Goal: Use online tool/utility: Utilize a website feature to perform a specific function

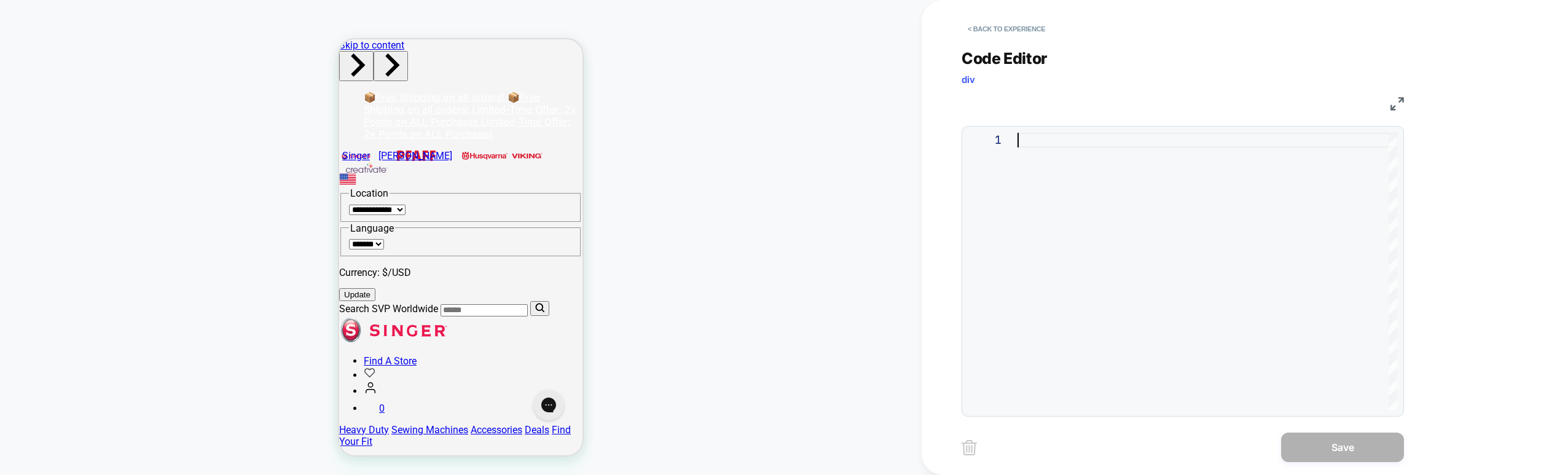
click at [0, 0] on div at bounding box center [0, 0] width 0 height 0
click at [0, 0] on div ".sticky-active" at bounding box center [0, 0] width 0 height 0
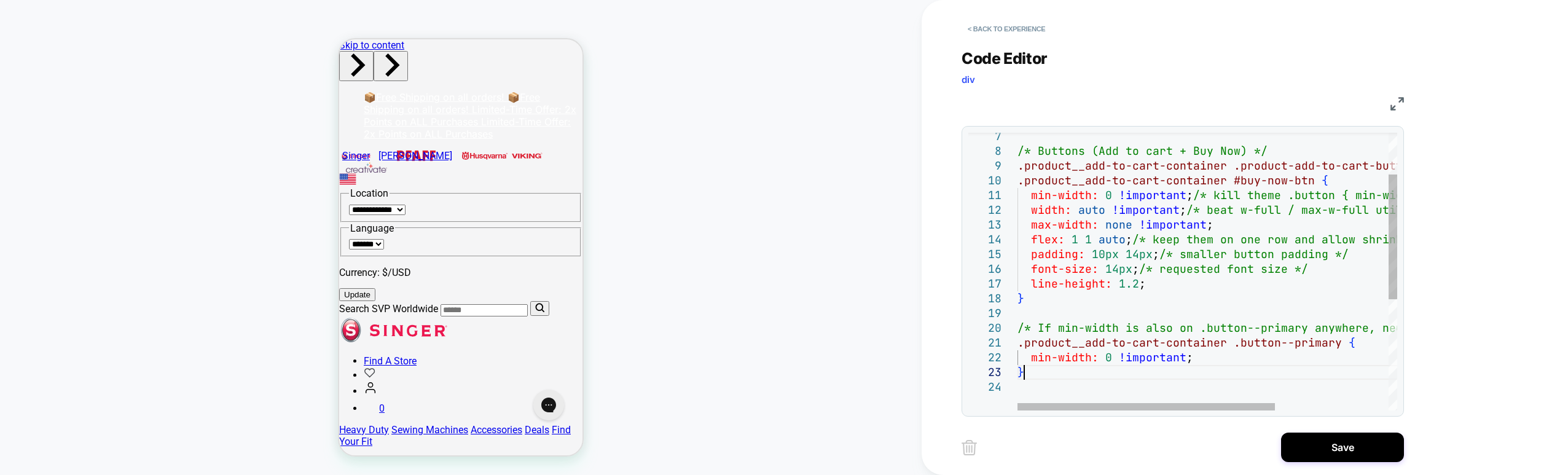
click at [0, 0] on div "/* Buttons (Add to cart + Buy Now) */ .product__add-to-cart-container .product-…" at bounding box center [0, 0] width 0 height 0
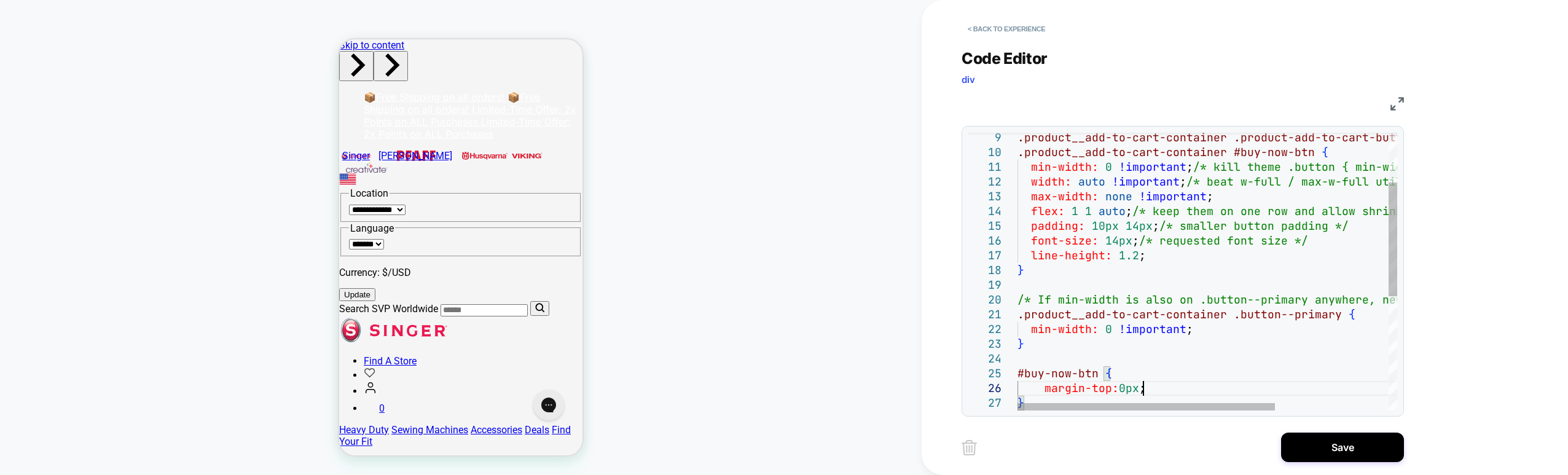
scroll to position [74, 125]
click at [0, 0] on div ".product__add-to-cart-container .product-add-to-cart-button.button , .product__…" at bounding box center [0, 0] width 0 height 0
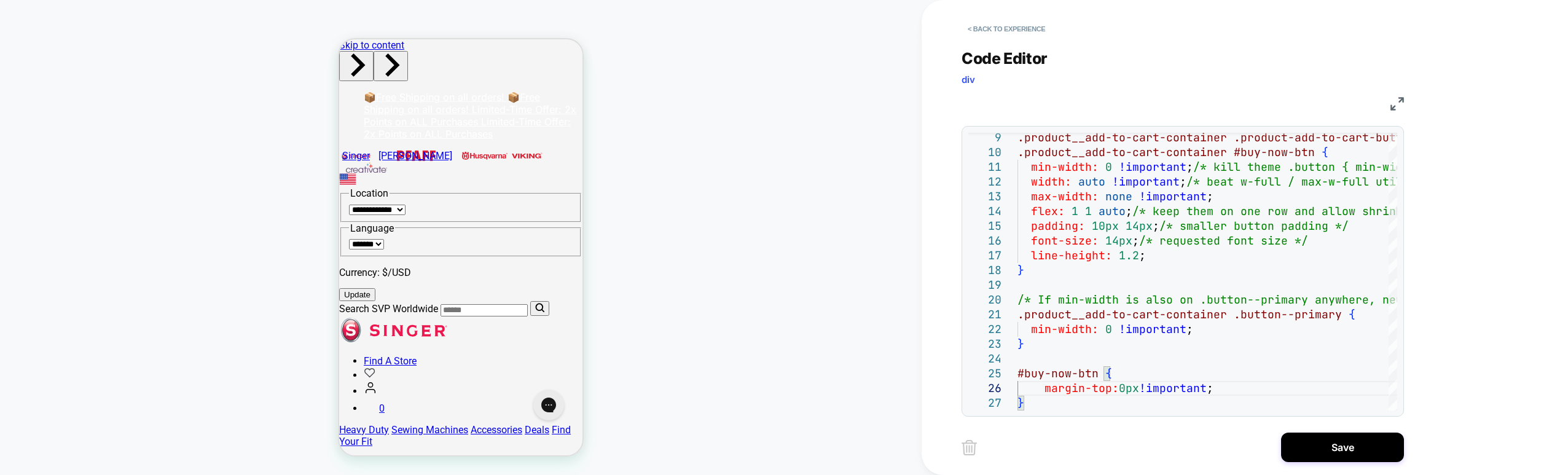
type textarea "**********"
click at [1347, 446] on button "Save" at bounding box center [1342, 448] width 123 height 30
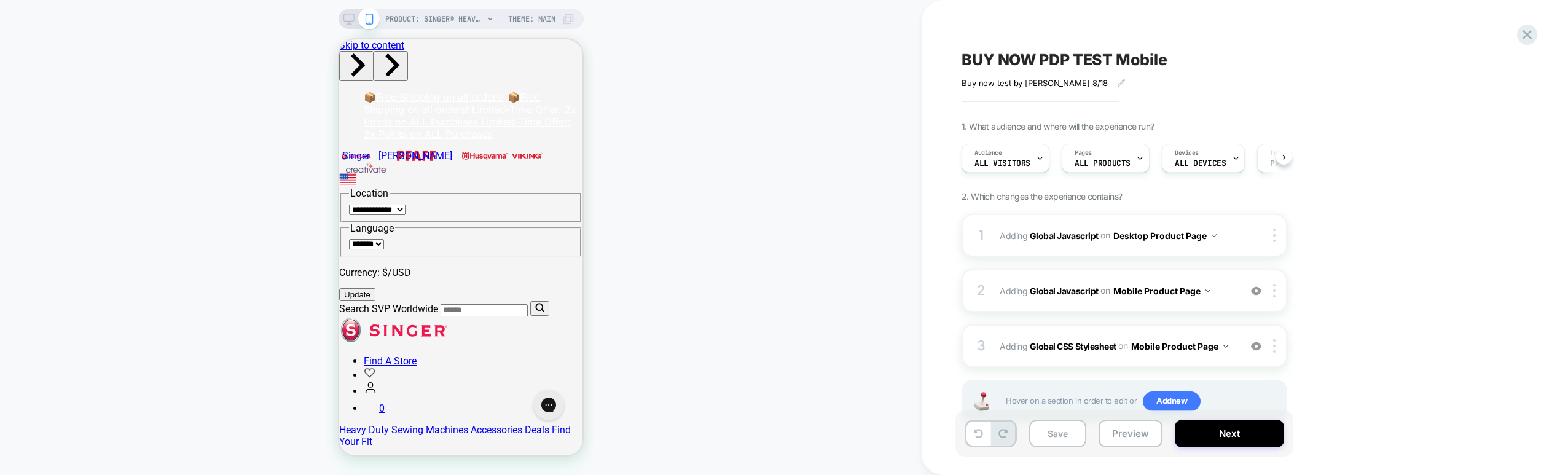
scroll to position [0, 1]
click at [1052, 433] on button "Save" at bounding box center [1057, 434] width 57 height 28
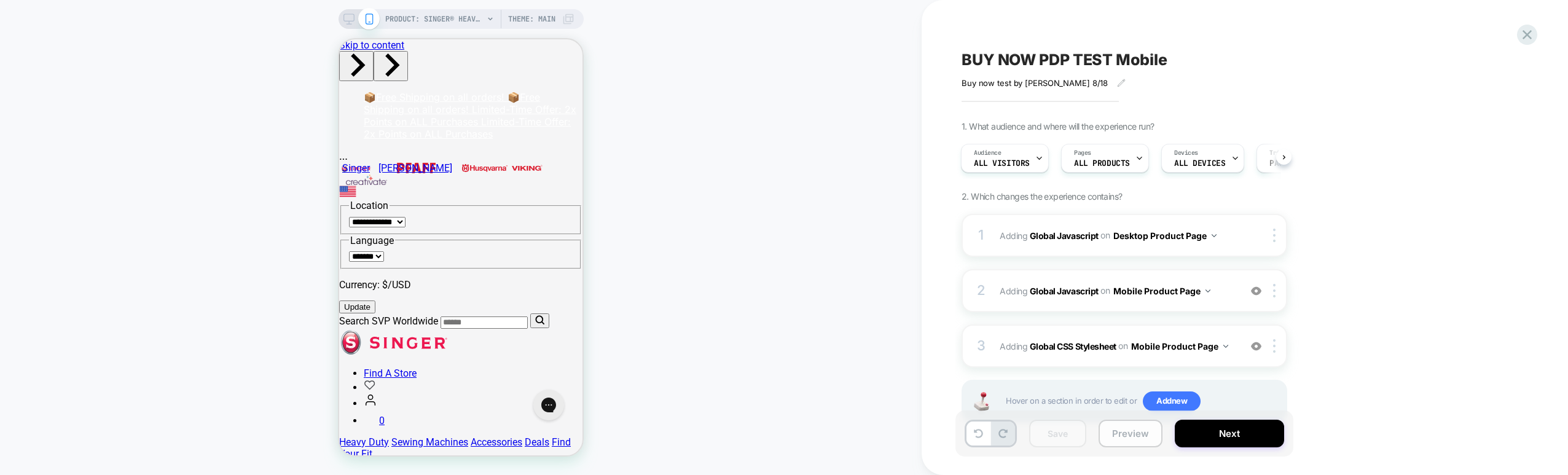
click at [1119, 436] on button "Preview" at bounding box center [1131, 434] width 64 height 28
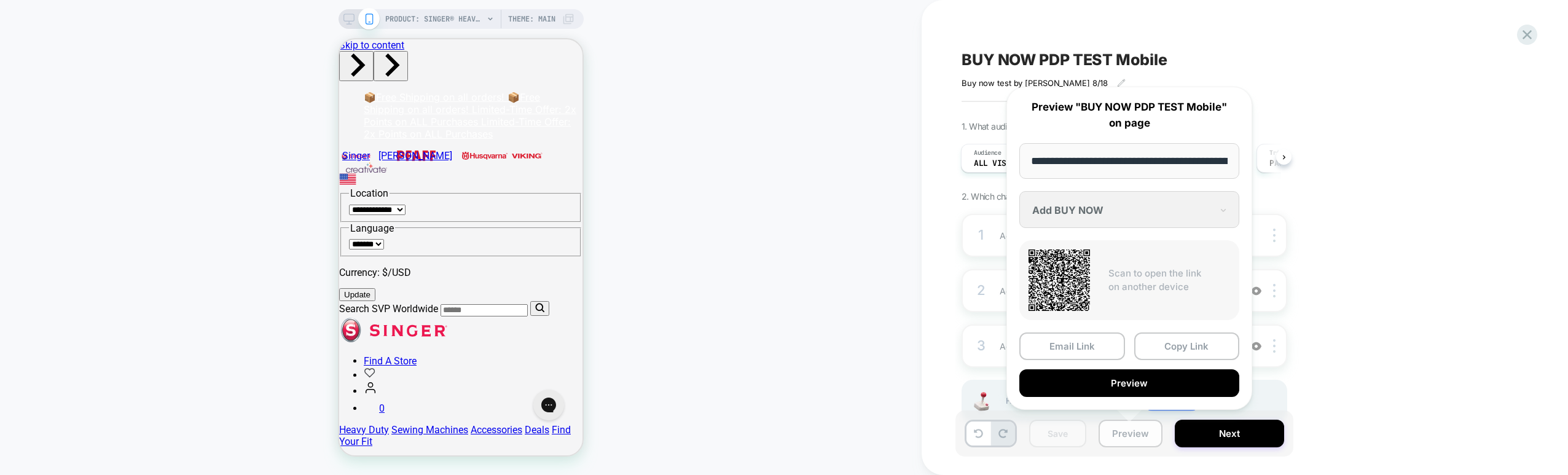
scroll to position [0, 342]
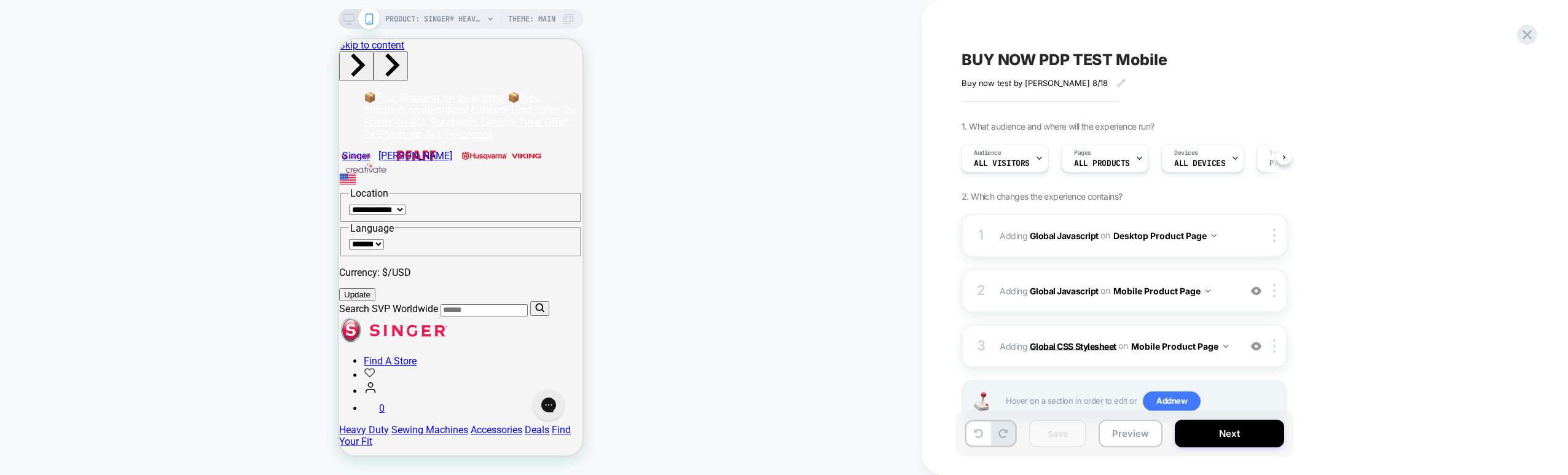
click at [1090, 346] on b "Global CSS Stylesheet" at bounding box center [1072, 346] width 86 height 11
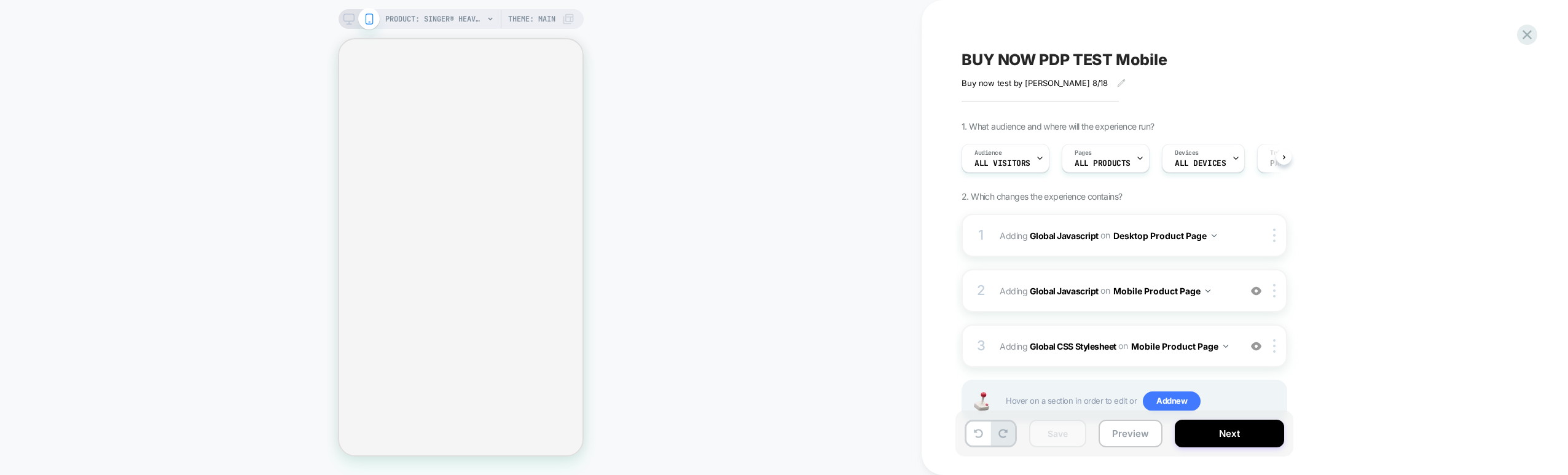
scroll to position [0, 1]
click at [1102, 347] on b "Global CSS Stylesheet" at bounding box center [1072, 346] width 86 height 11
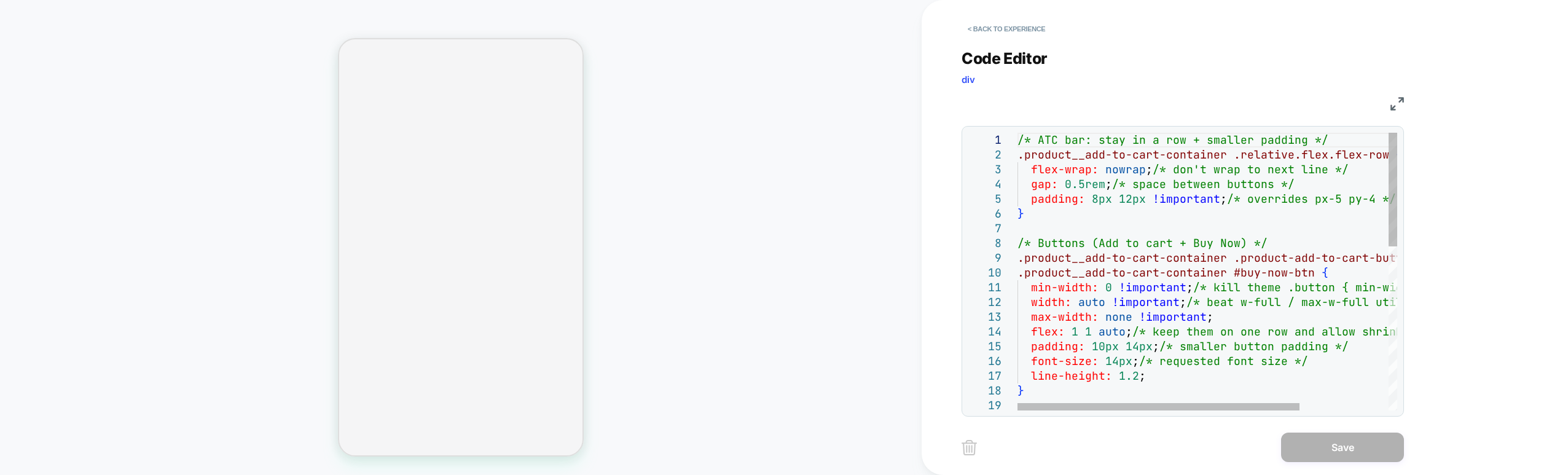
click at [1069, 394] on div "/* ATC bar: stay in a row + smaller padding */ .product__add-to-cart-container …" at bounding box center [1267, 470] width 500 height 676
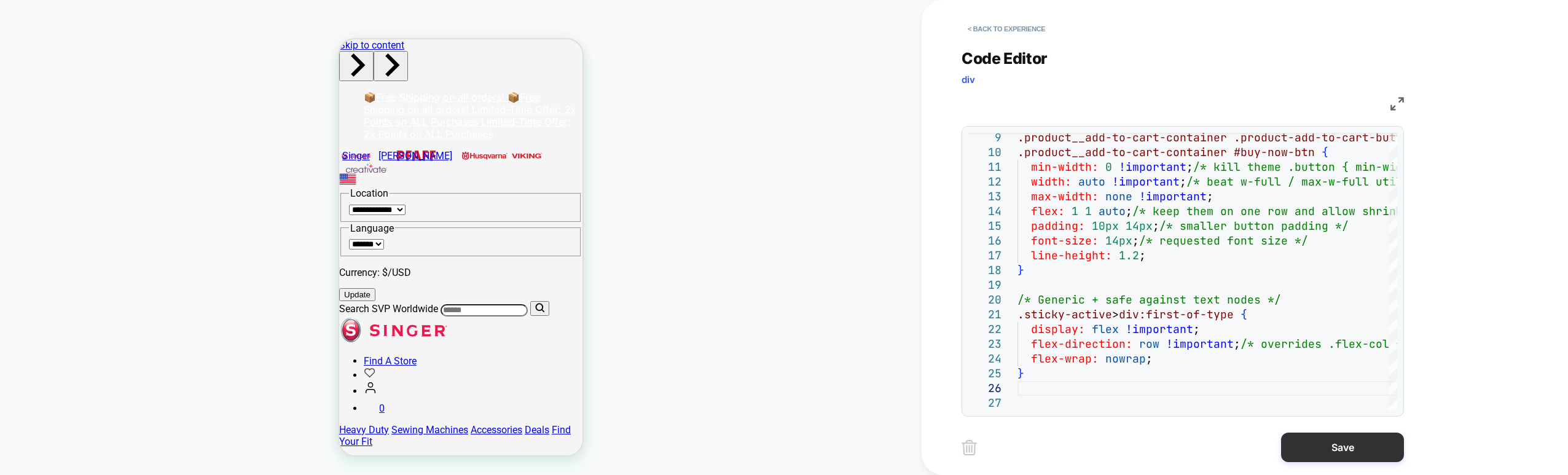
scroll to position [0, 0]
type textarea "**********"
click at [1291, 454] on button "Save" at bounding box center [1342, 448] width 123 height 30
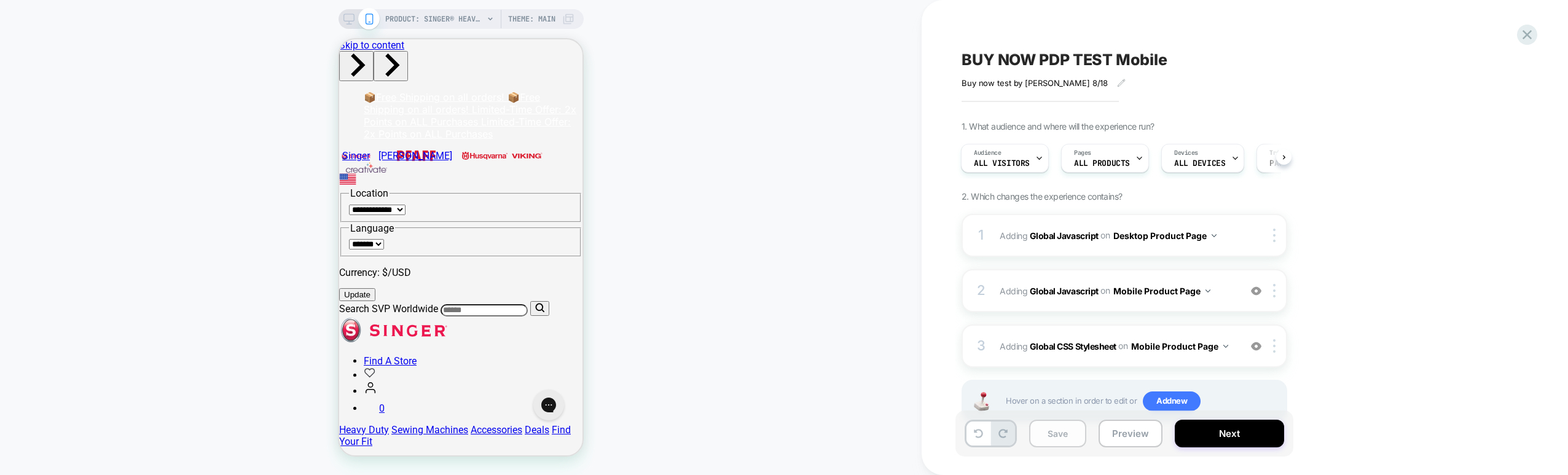
click at [1053, 441] on button "Save" at bounding box center [1057, 434] width 57 height 28
click at [1123, 435] on button "Preview" at bounding box center [1131, 434] width 64 height 28
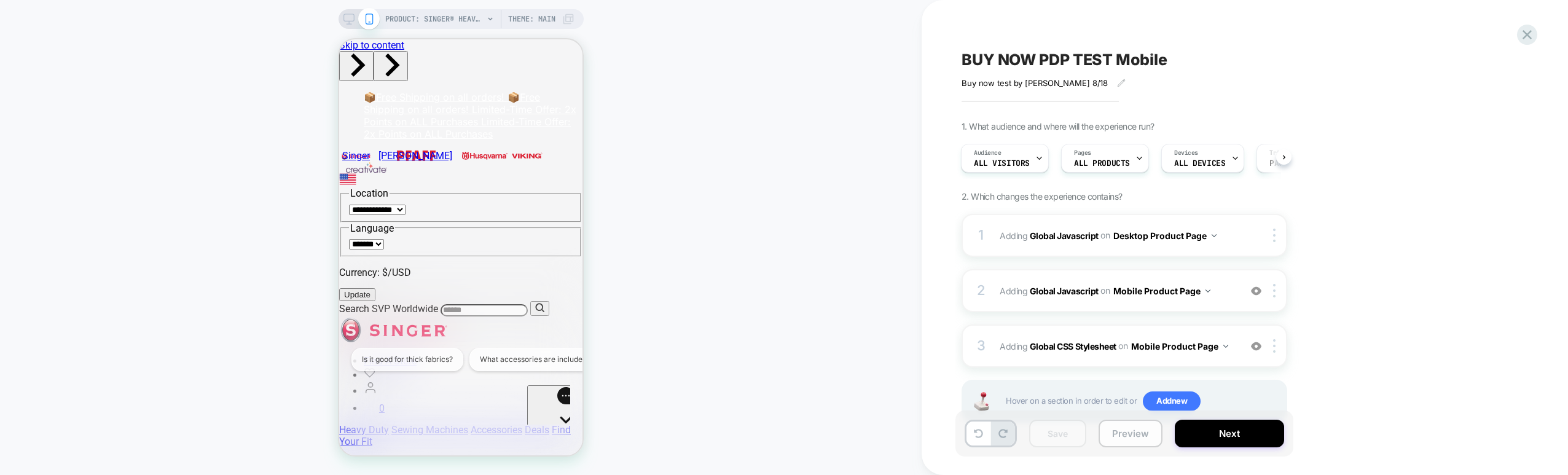
click at [1127, 439] on button "Preview" at bounding box center [1131, 434] width 64 height 28
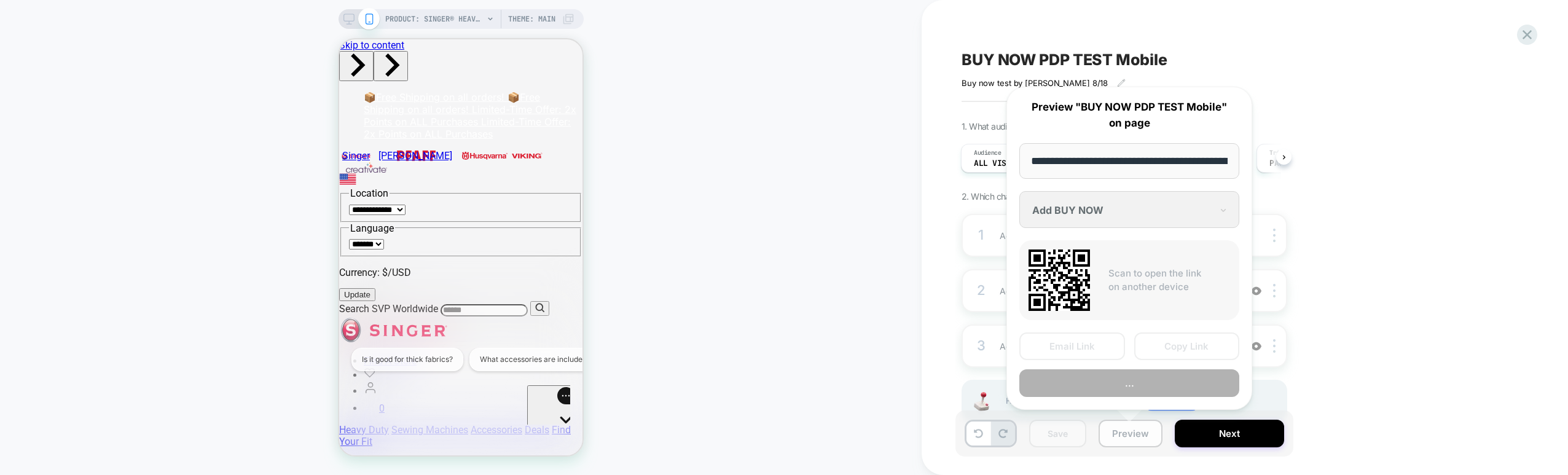
click at [1126, 440] on button "Preview" at bounding box center [1131, 434] width 64 height 28
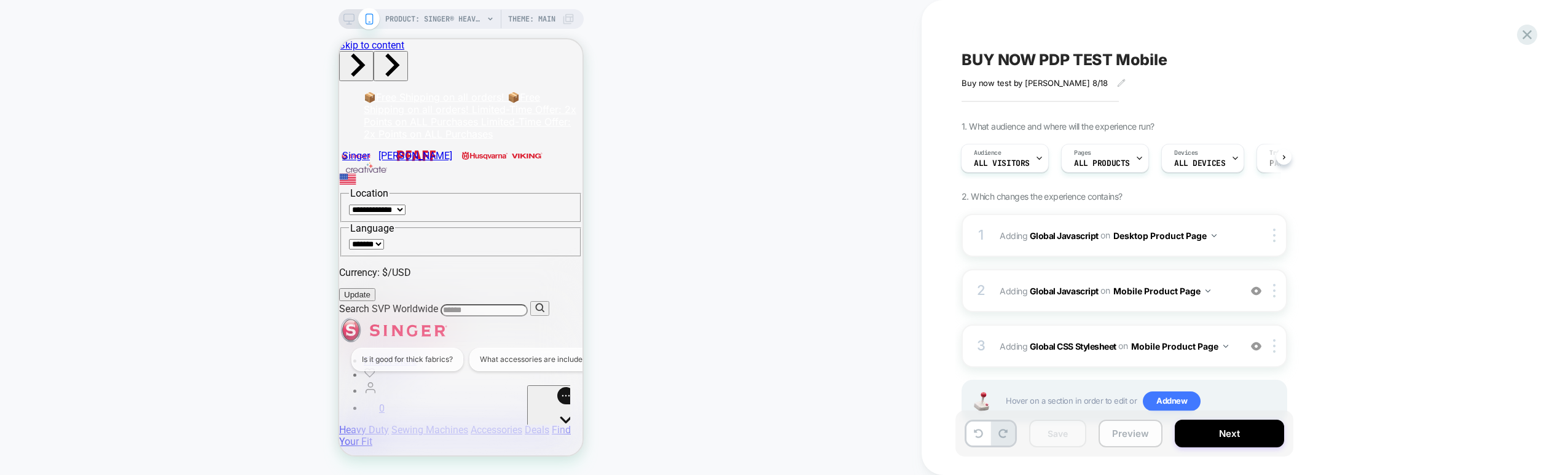
click at [1126, 440] on button "Preview" at bounding box center [1131, 434] width 64 height 28
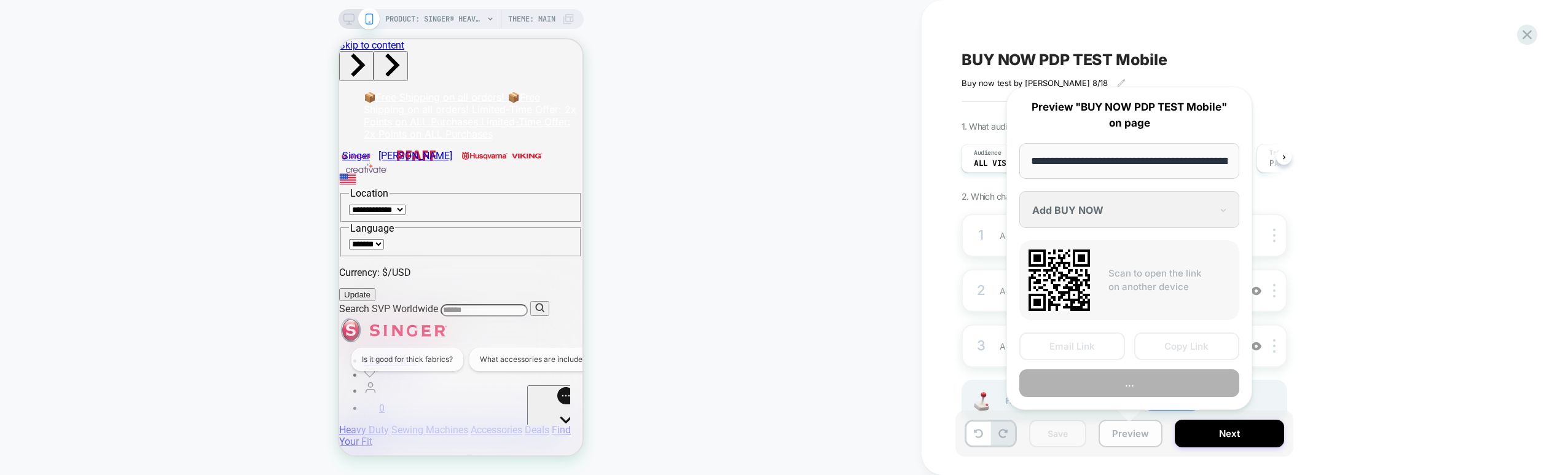
scroll to position [0, 342]
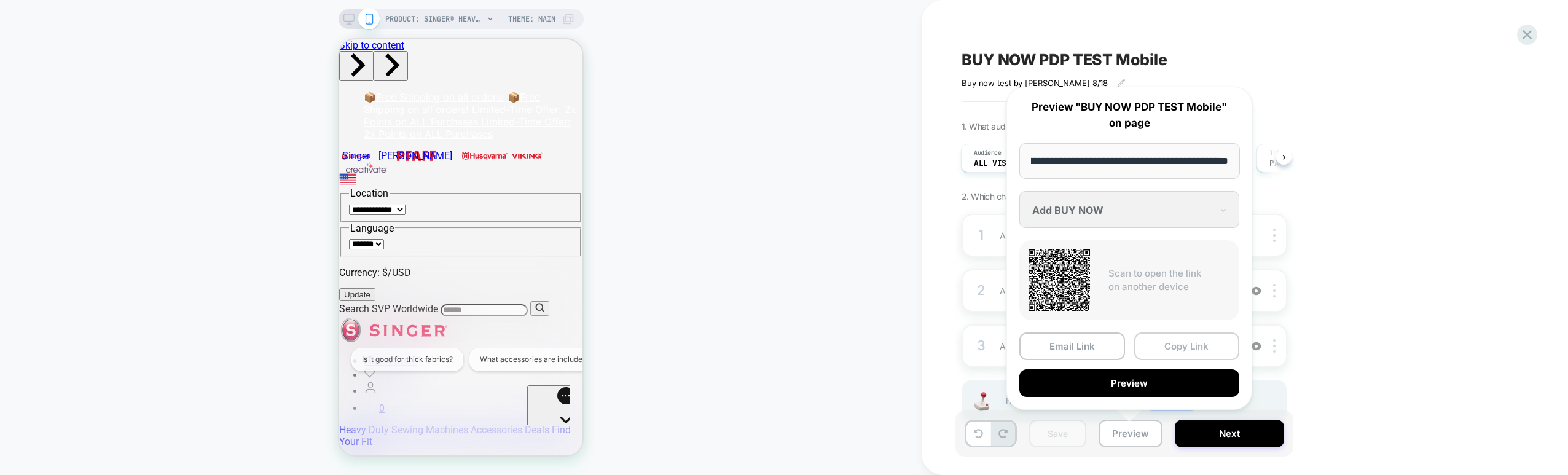
click at [1165, 349] on button "Copy Link" at bounding box center [1187, 347] width 105 height 28
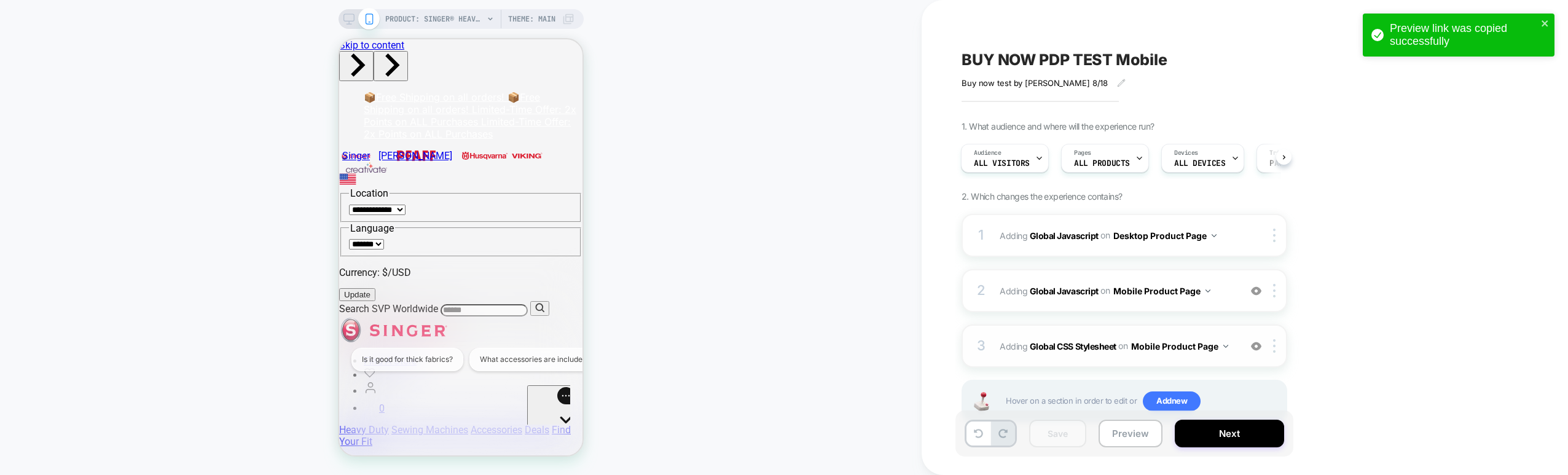
click at [1068, 338] on span "Adding Global CSS Stylesheet on Mobile Product Page" at bounding box center [1117, 347] width 234 height 18
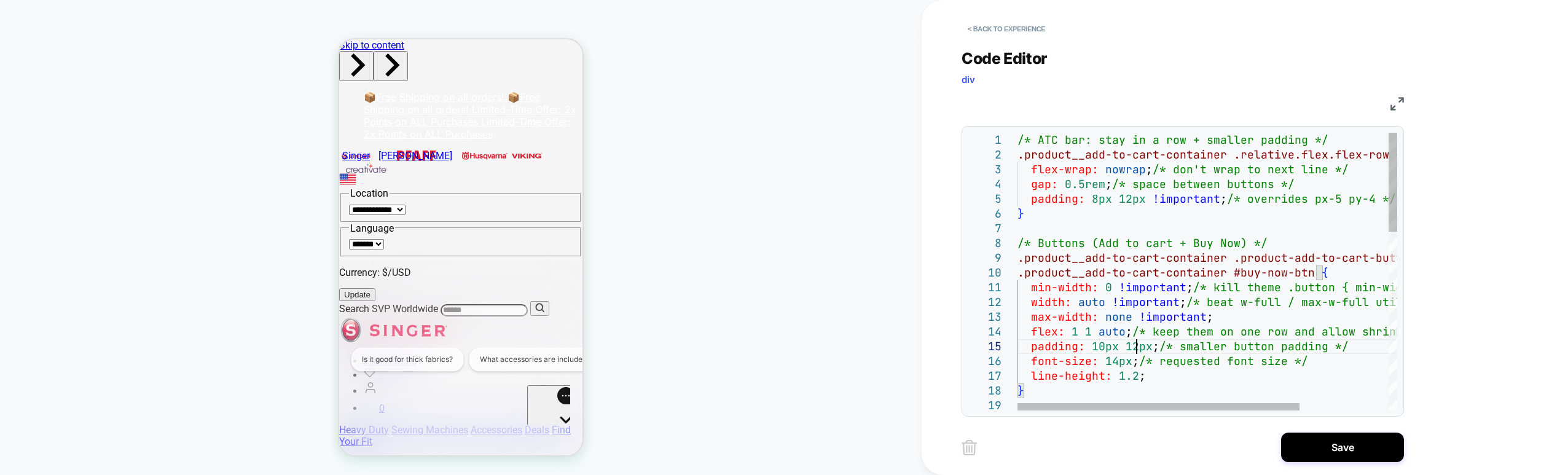
scroll to position [59, 119]
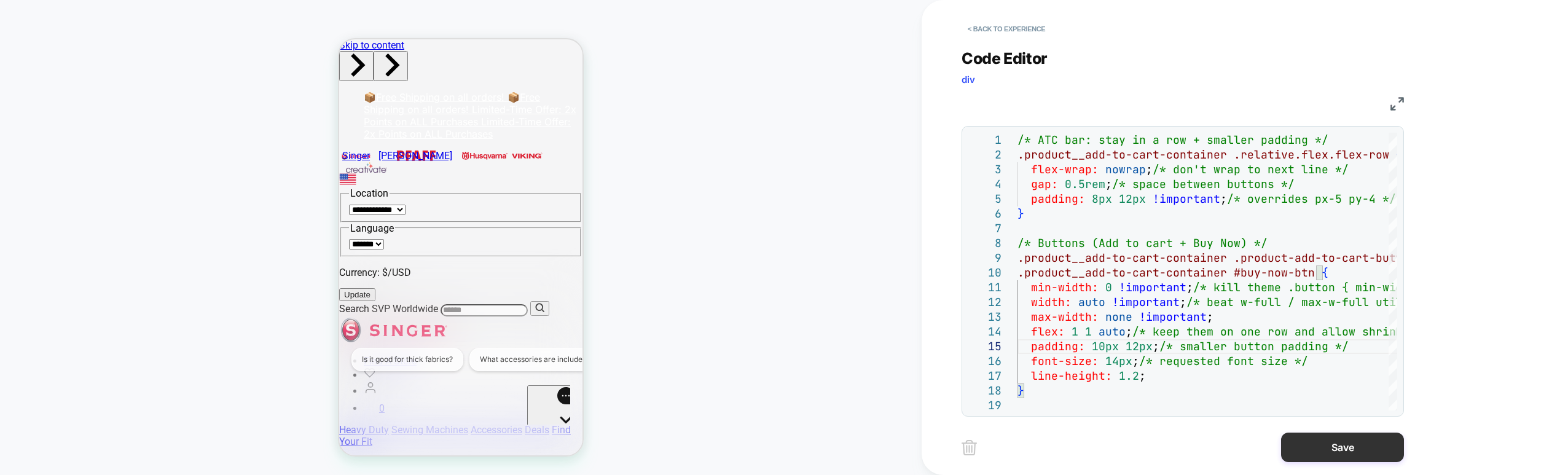
type textarea "**********"
click at [1313, 449] on button "Save" at bounding box center [1342, 448] width 123 height 30
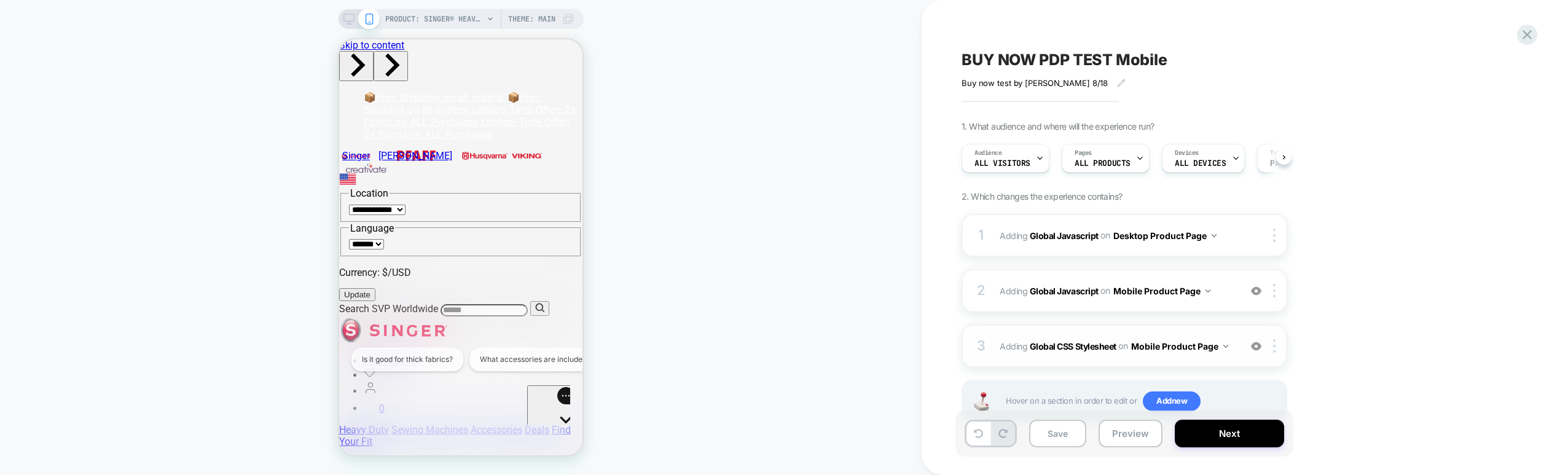
scroll to position [0, 1]
click at [1082, 347] on b "Global CSS Stylesheet" at bounding box center [1072, 346] width 86 height 11
